Goal: Task Accomplishment & Management: Use online tool/utility

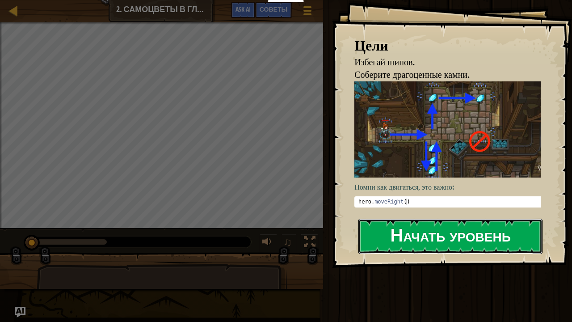
click at [441, 232] on button "Начать уровень" at bounding box center [451, 236] width 184 height 35
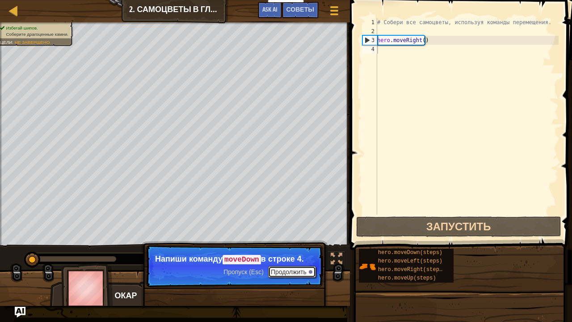
click at [287, 273] on button "Продолжить" at bounding box center [292, 272] width 48 height 12
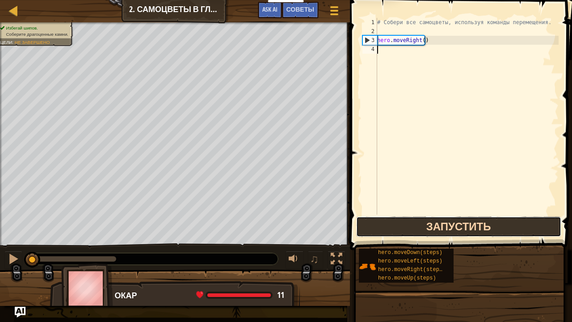
click at [438, 228] on button "Запустить" at bounding box center [458, 226] width 205 height 21
click at [415, 234] on button "Запустить" at bounding box center [458, 226] width 205 height 21
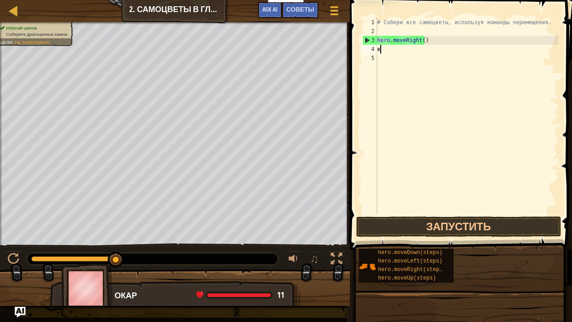
scroll to position [4, 0]
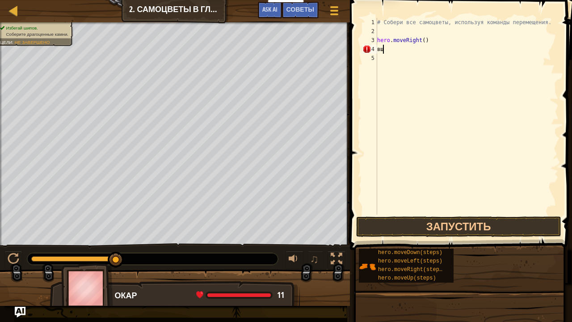
type textarea "в"
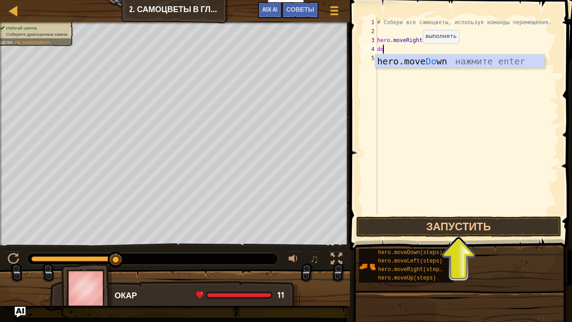
click at [415, 52] on div "# Собери все самоцветы, используя команды перемещения. hero . moveRight ( ) do" at bounding box center [467, 125] width 183 height 215
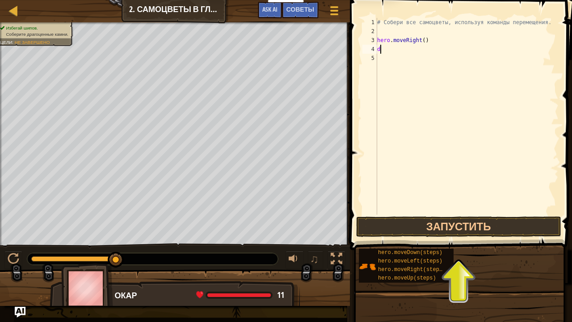
type textarea "do"
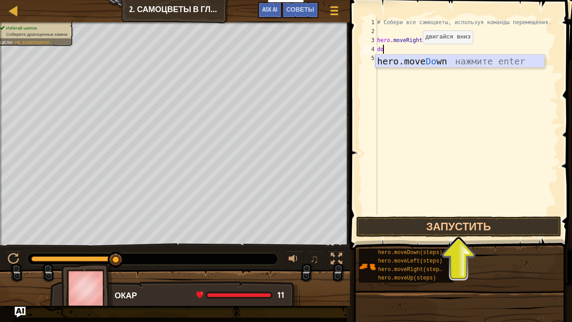
click at [395, 64] on div "hero.move Do wn нажмите enter" at bounding box center [460, 75] width 169 height 40
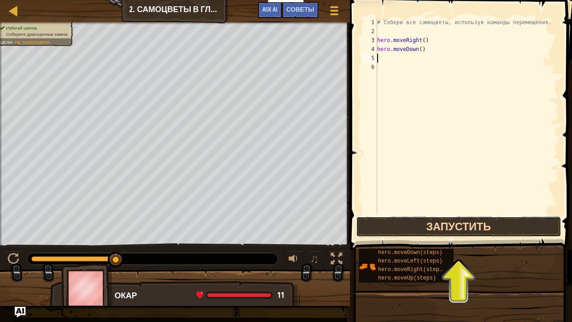
click at [415, 229] on button "Запустить" at bounding box center [458, 226] width 205 height 21
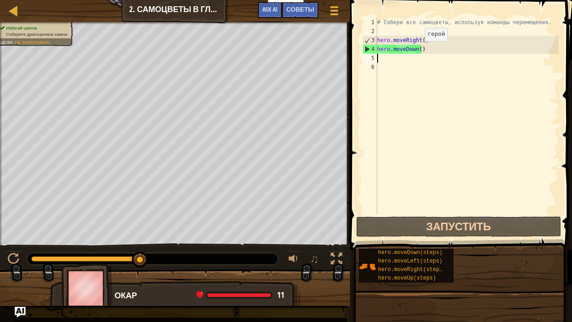
click at [418, 50] on div "# Собери все самоцветы, используя команды перемещения. hero . moveRight ( ) her…" at bounding box center [467, 125] width 183 height 215
type textarea "hero.moveDown()"
click at [414, 51] on div "# Собери все самоцветы, используя команды перемещения. hero . moveRight ( ) her…" at bounding box center [467, 125] width 183 height 215
type textarea "hero.moveDown()"
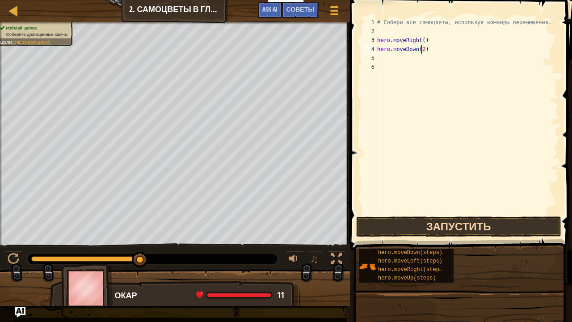
type textarea "hero.moveDown(2)"
click at [431, 221] on button "Запустить" at bounding box center [458, 226] width 205 height 21
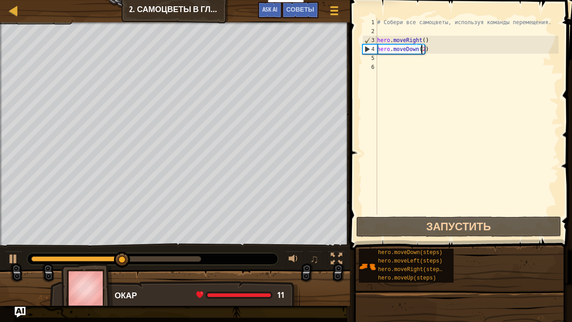
scroll to position [4, 0]
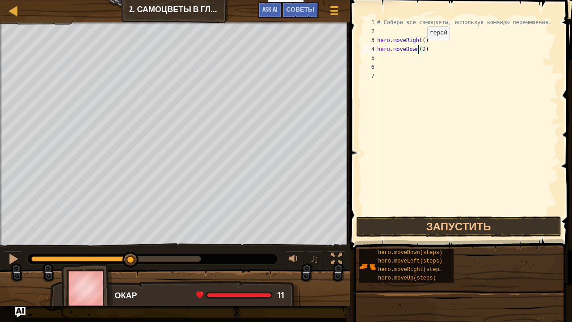
click at [420, 48] on div "# Собери все самоцветы, используя команды перемещения. hero . moveRight ( ) her…" at bounding box center [467, 125] width 183 height 215
click at [421, 49] on div "# Собери все самоцветы, используя команды перемещения. hero . moveRight ( ) her…" at bounding box center [467, 125] width 183 height 215
type textarea "hero.moveDown()"
click at [386, 57] on div "# Собери все самоцветы, используя команды перемещения. hero . moveRight ( ) her…" at bounding box center [467, 125] width 183 height 215
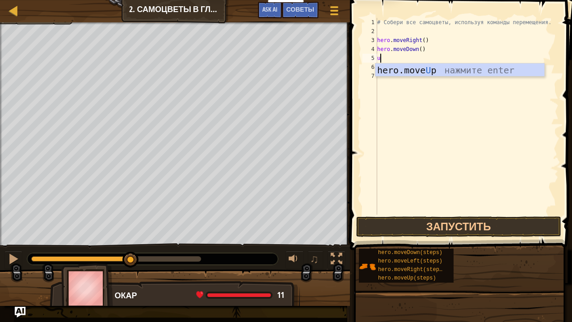
type textarea "up"
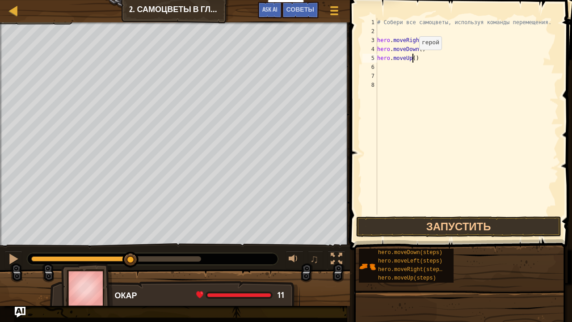
click at [412, 59] on div "# Собери все самоцветы, используя команды перемещения. hero . moveRight ( ) her…" at bounding box center [467, 125] width 183 height 215
type textarea "hero.moveUp(2)"
click at [418, 231] on button "Запустить" at bounding box center [458, 226] width 205 height 21
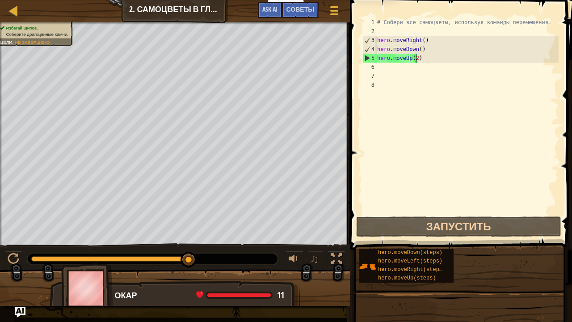
click at [407, 68] on div "# Собери все самоцветы, используя команды перемещения. hero . moveRight ( ) her…" at bounding box center [467, 125] width 183 height 215
click at [415, 59] on div "# Собери все самоцветы, используя команды перемещения. hero . moveRight ( ) her…" at bounding box center [467, 125] width 183 height 215
type textarea "hero.moveUp(2)"
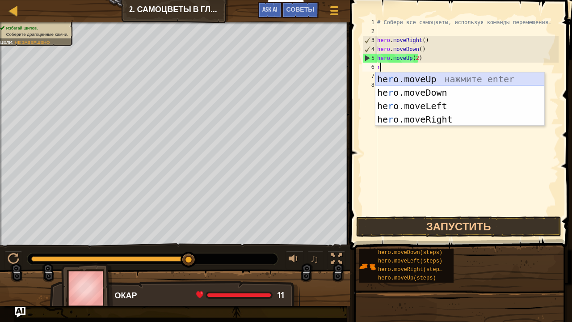
type textarea "ri"
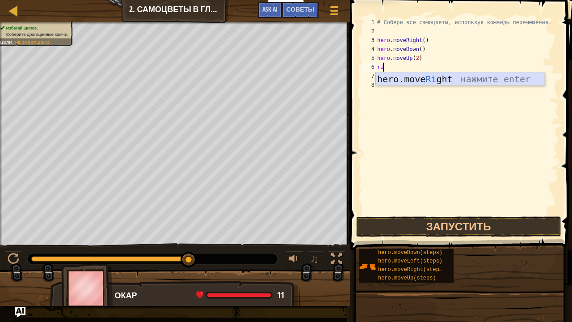
click at [416, 78] on div "hero.move Ri ght нажмите enter" at bounding box center [460, 92] width 169 height 40
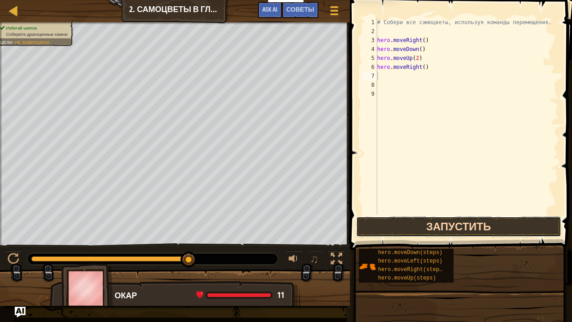
click at [431, 231] on button "Запустить" at bounding box center [458, 226] width 205 height 21
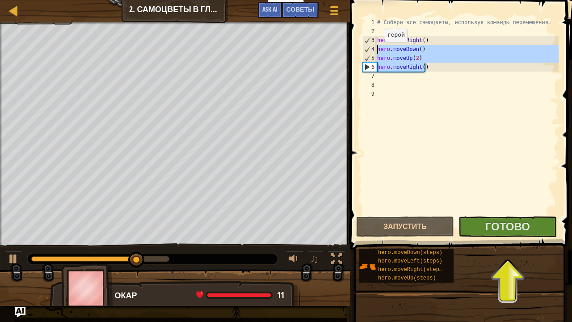
drag, startPoint x: 452, startPoint y: 70, endPoint x: 376, endPoint y: 50, distance: 78.6
click at [376, 50] on div "1 2 3 4 5 6 7 8 9 # Собери все самоцветы, используя команды перемещения. hero .…" at bounding box center [460, 116] width 198 height 197
type textarea "hero.moveDown() hero.moveUp(2)"
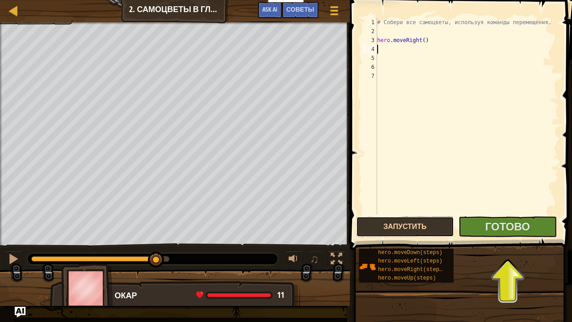
click at [396, 222] on button "Запустить" at bounding box center [405, 226] width 98 height 21
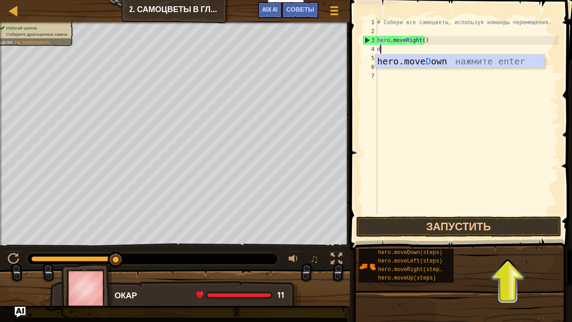
type textarea "do"
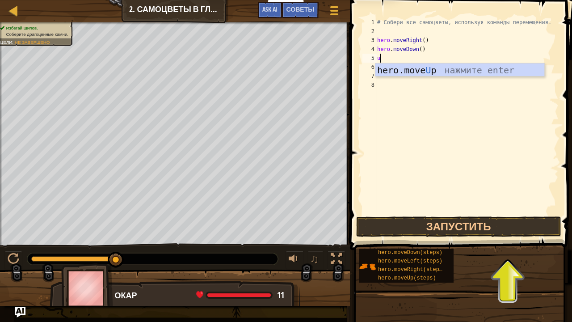
type textarea "up"
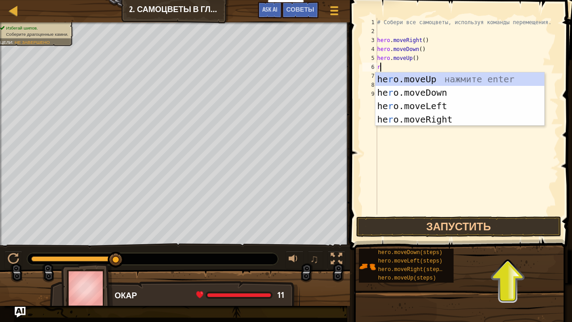
type textarea "ri"
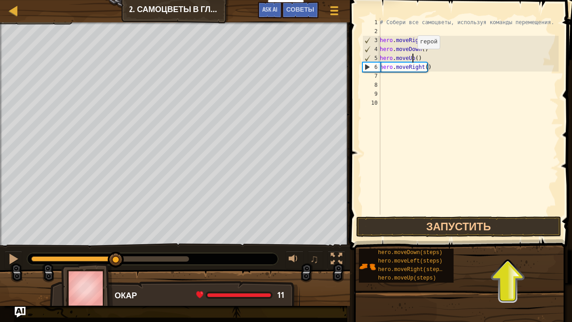
click at [413, 57] on div "# Собери все самоцветы, используя команды перемещения. hero . moveRight ( ) her…" at bounding box center [468, 125] width 181 height 215
click at [414, 57] on div "# Собери все самоцветы, используя команды перемещения. hero . moveRight ( ) her…" at bounding box center [468, 125] width 181 height 215
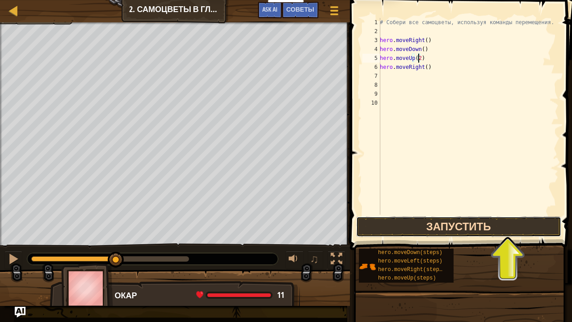
click at [415, 223] on button "Запустить" at bounding box center [458, 226] width 205 height 21
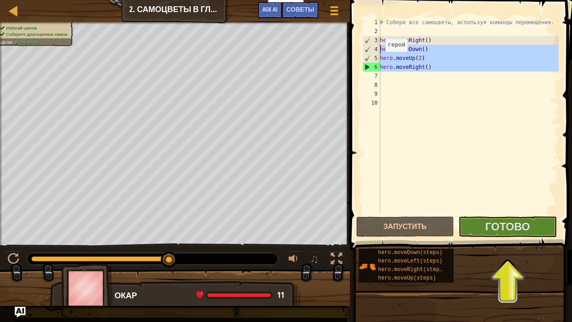
drag, startPoint x: 436, startPoint y: 72, endPoint x: 375, endPoint y: 51, distance: 65.3
click at [375, 51] on div "hero.moveUp(2) 1 2 3 4 5 6 7 8 9 10 # Собери все самоцветы, используя команды п…" at bounding box center [460, 116] width 198 height 197
type textarea "hero.moveDown() hero.moveUp(2)"
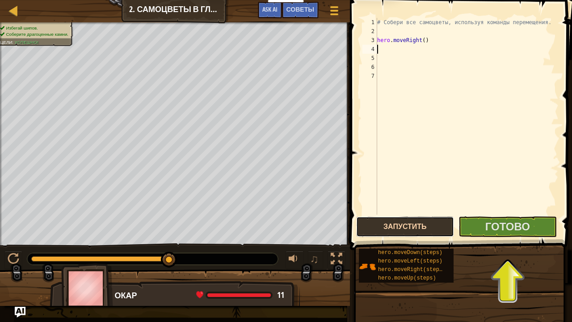
click at [393, 224] on button "Запустить" at bounding box center [405, 226] width 98 height 21
